Goal: Participate in discussion

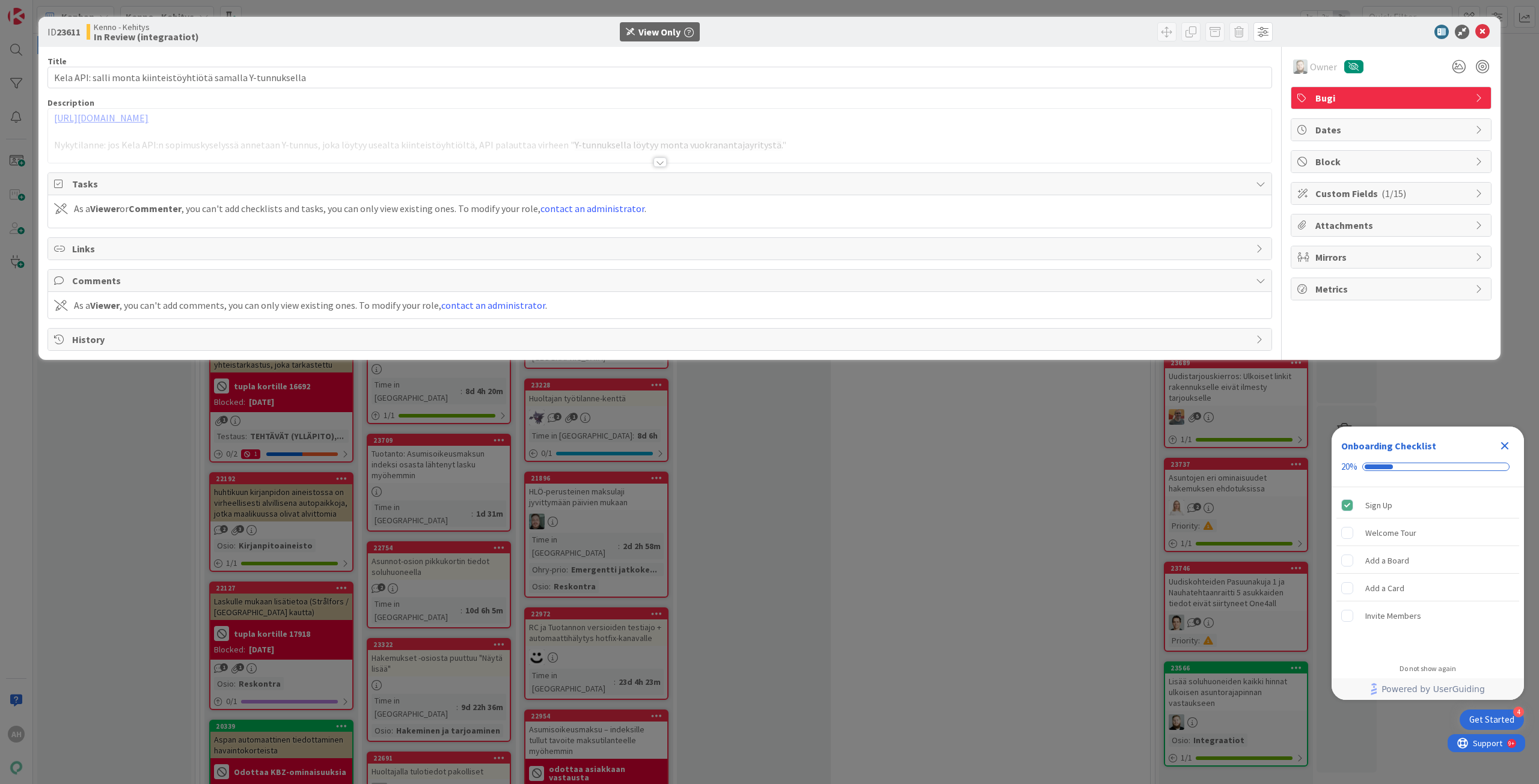
click at [666, 161] on div at bounding box center [660, 162] width 13 height 10
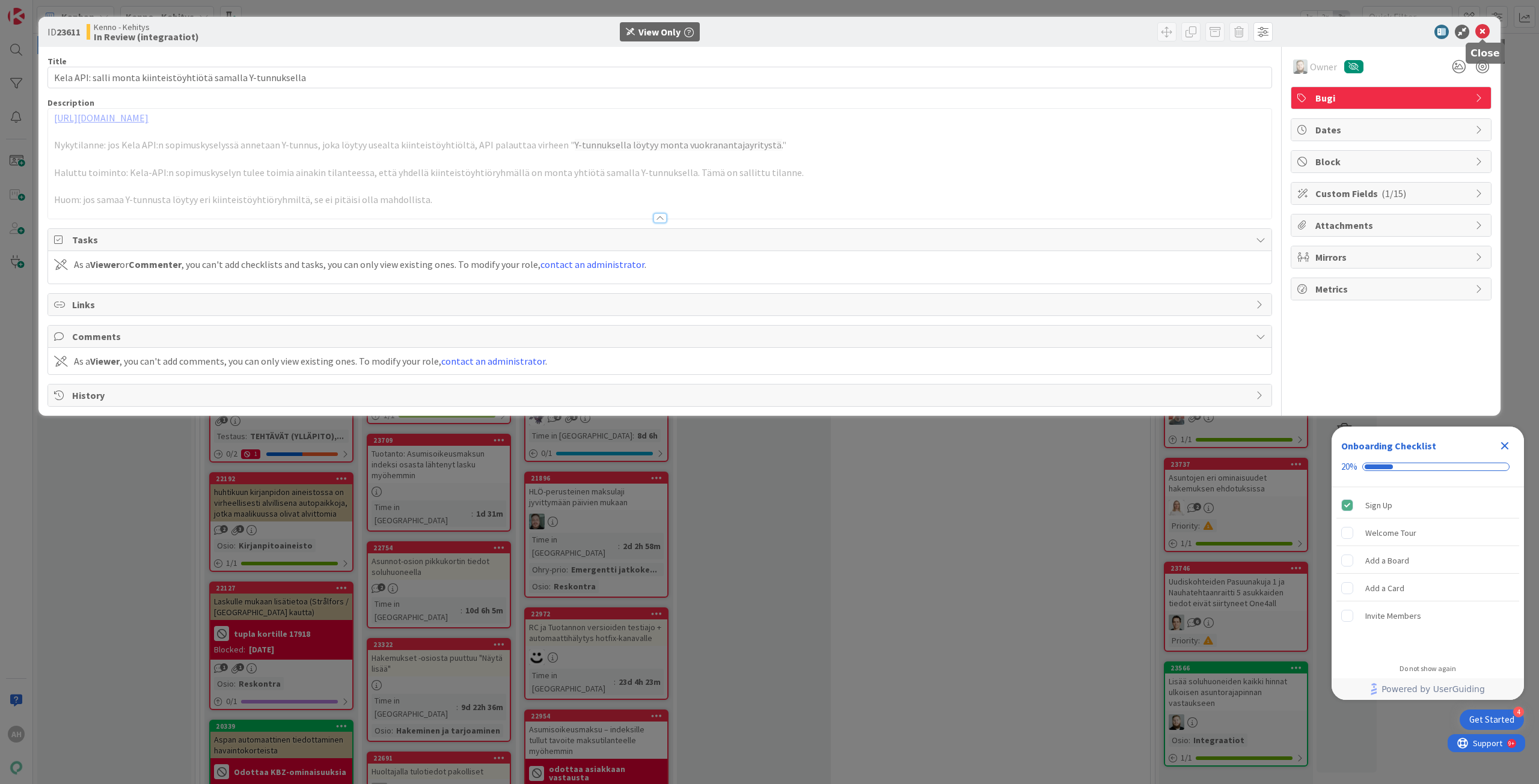
click at [1484, 34] on icon at bounding box center [1481, 32] width 14 height 14
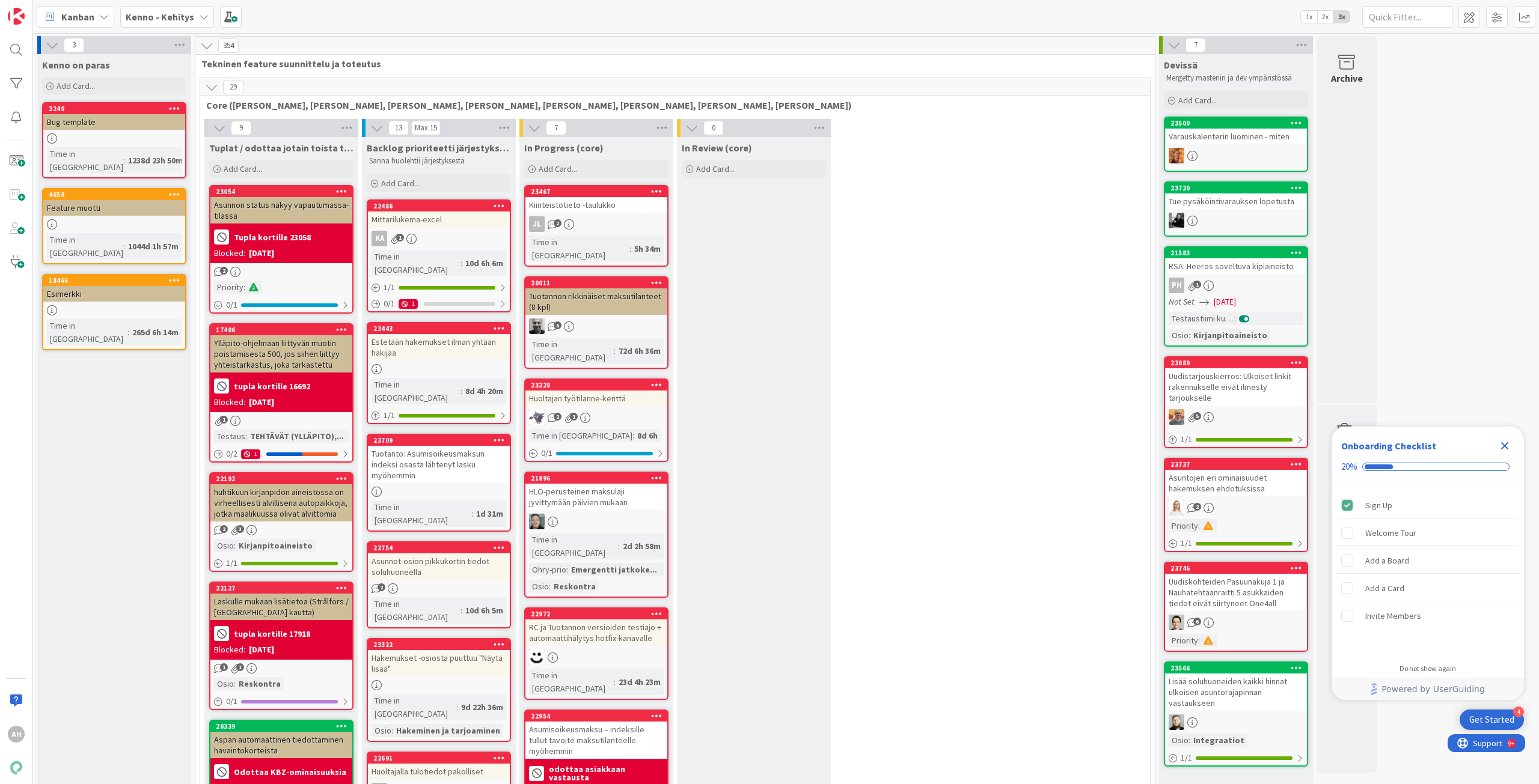
click at [1505, 448] on icon "Close Checklist" at bounding box center [1504, 446] width 8 height 8
